Goal: Information Seeking & Learning: Learn about a topic

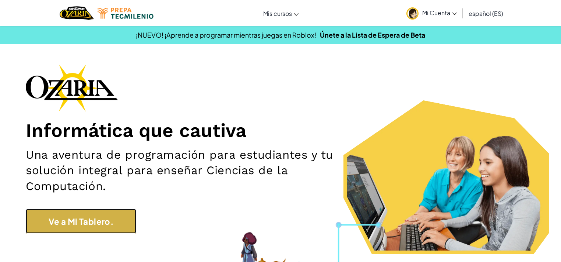
click at [72, 225] on font "Ve a Mi Tablero." at bounding box center [81, 221] width 65 height 10
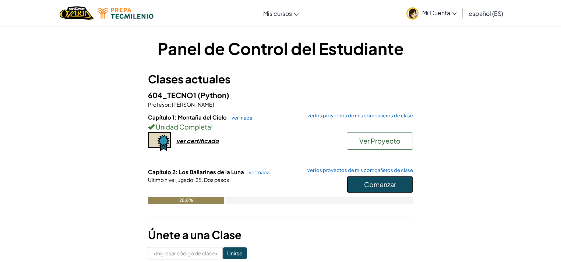
click at [382, 187] on font "Comenzar" at bounding box center [380, 184] width 32 height 8
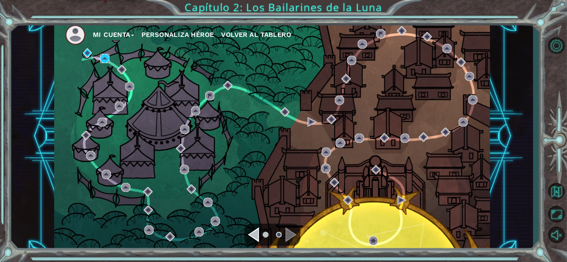
click at [106, 60] on img at bounding box center [104, 58] width 9 height 9
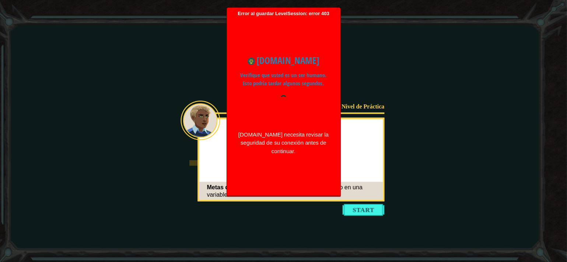
click at [283, 55] on font "[DOMAIN_NAME]" at bounding box center [288, 60] width 63 height 13
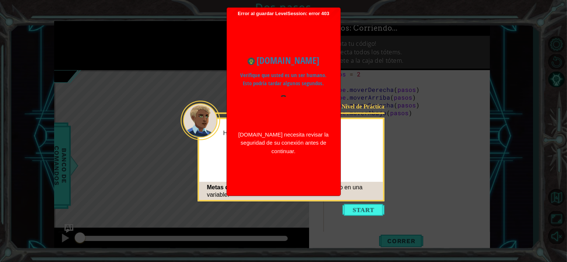
click at [286, 57] on font "[DOMAIN_NAME]" at bounding box center [288, 60] width 63 height 13
click at [296, 55] on font "[DOMAIN_NAME]" at bounding box center [288, 60] width 63 height 13
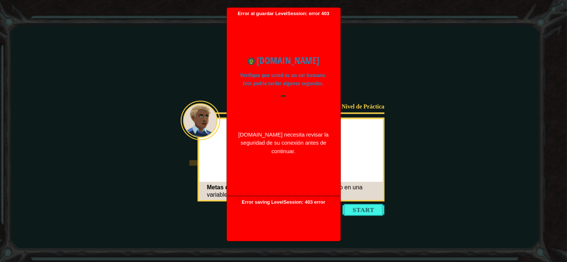
click at [292, 77] on font "Verifique que usted es un ser humano. Esto podría tardar algunos segundos." at bounding box center [284, 79] width 86 height 16
